Goal: Task Accomplishment & Management: Manage account settings

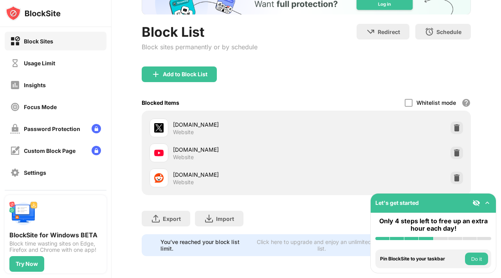
scroll to position [61, 0]
click at [405, 99] on div at bounding box center [409, 103] width 8 height 8
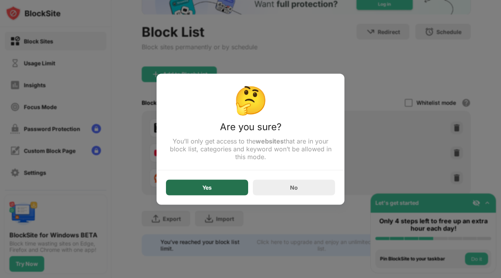
click at [231, 185] on div "Yes" at bounding box center [207, 188] width 82 height 16
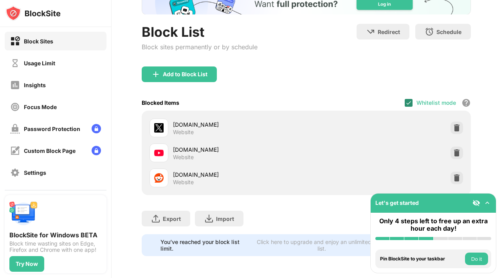
click at [405, 100] on img at bounding box center [408, 103] width 6 height 6
